Goal: Information Seeking & Learning: Learn about a topic

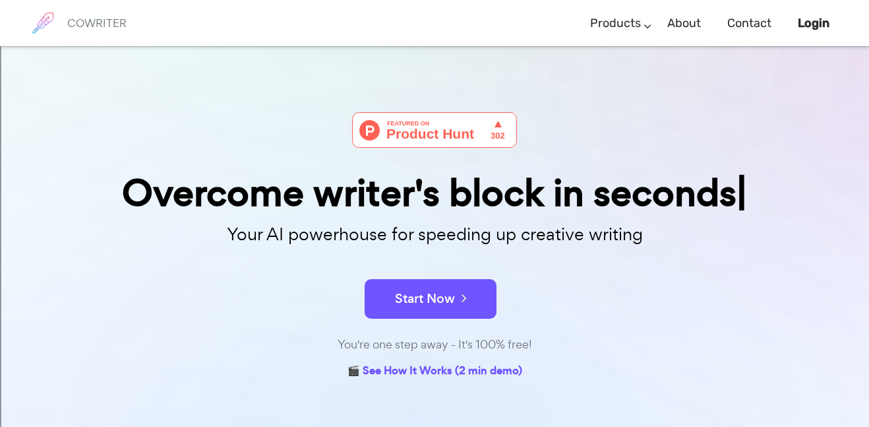
click at [514, 281] on form "Start Now" at bounding box center [434, 292] width 659 height 46
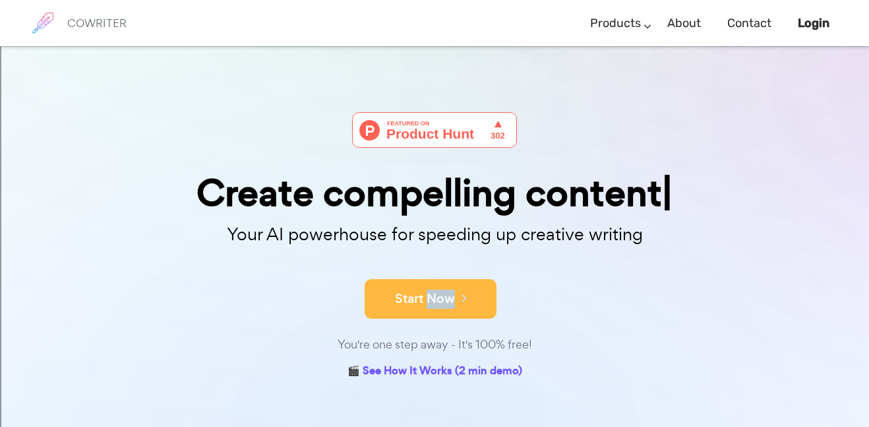
click at [483, 305] on button "Start Now" at bounding box center [431, 299] width 132 height 40
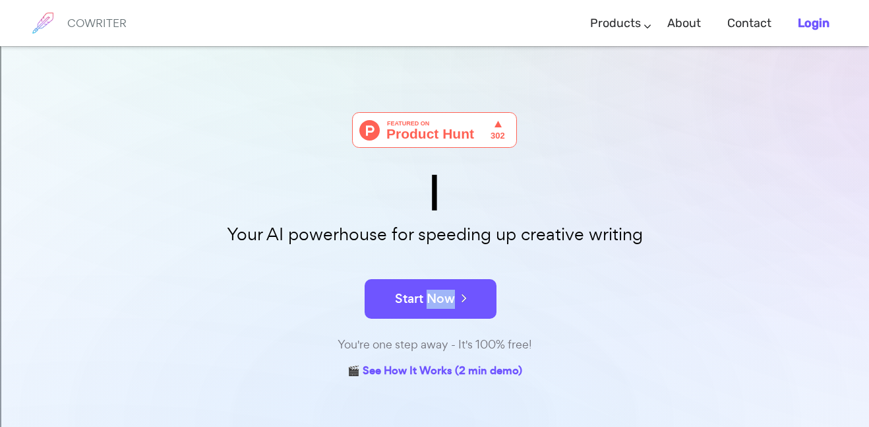
click at [808, 31] on link "Login" at bounding box center [814, 23] width 32 height 39
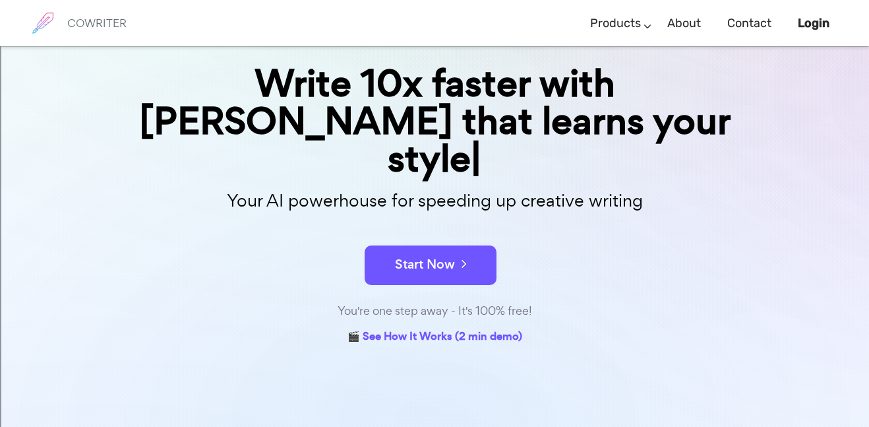
scroll to position [110, 0]
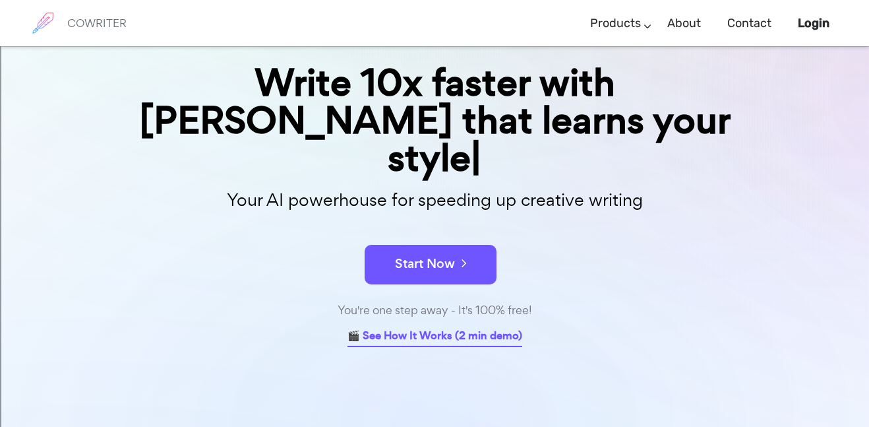
click at [446, 326] on link "🎬 See How It Works (2 min demo)" at bounding box center [434, 336] width 175 height 20
